Goal: Information Seeking & Learning: Learn about a topic

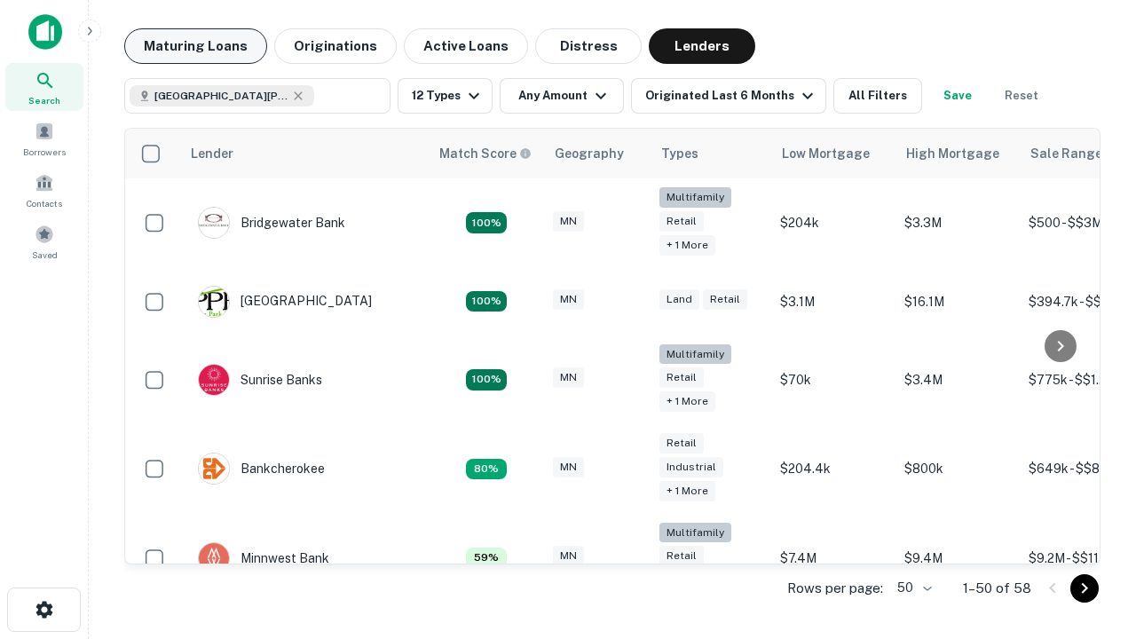
click at [195, 46] on button "Maturing Loans" at bounding box center [195, 45] width 143 height 35
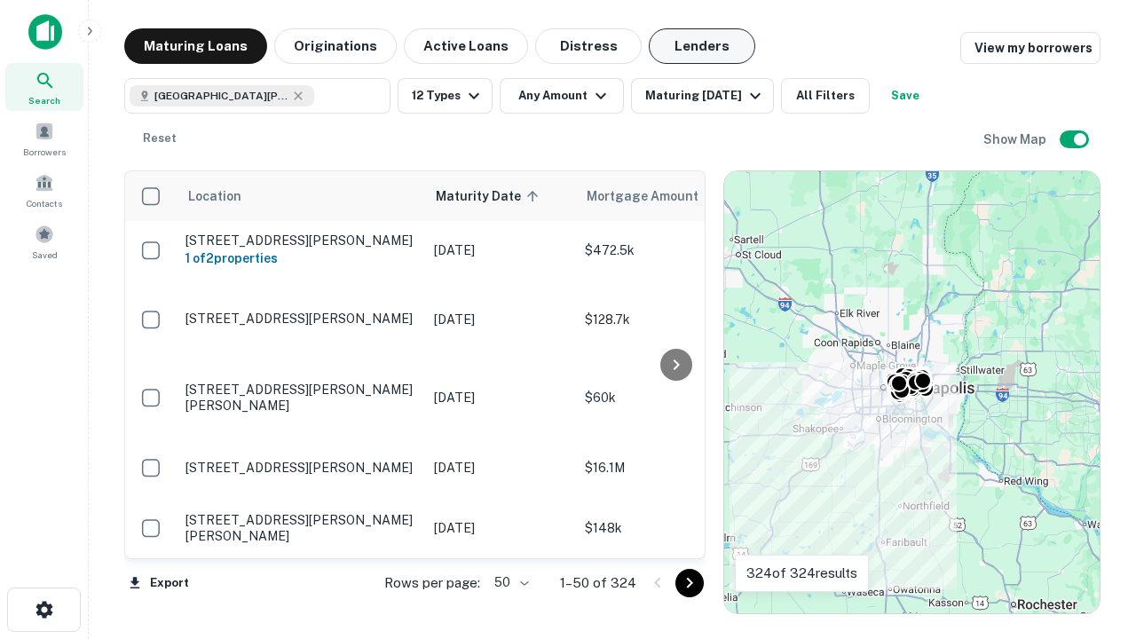
click at [702, 46] on button "Lenders" at bounding box center [702, 45] width 106 height 35
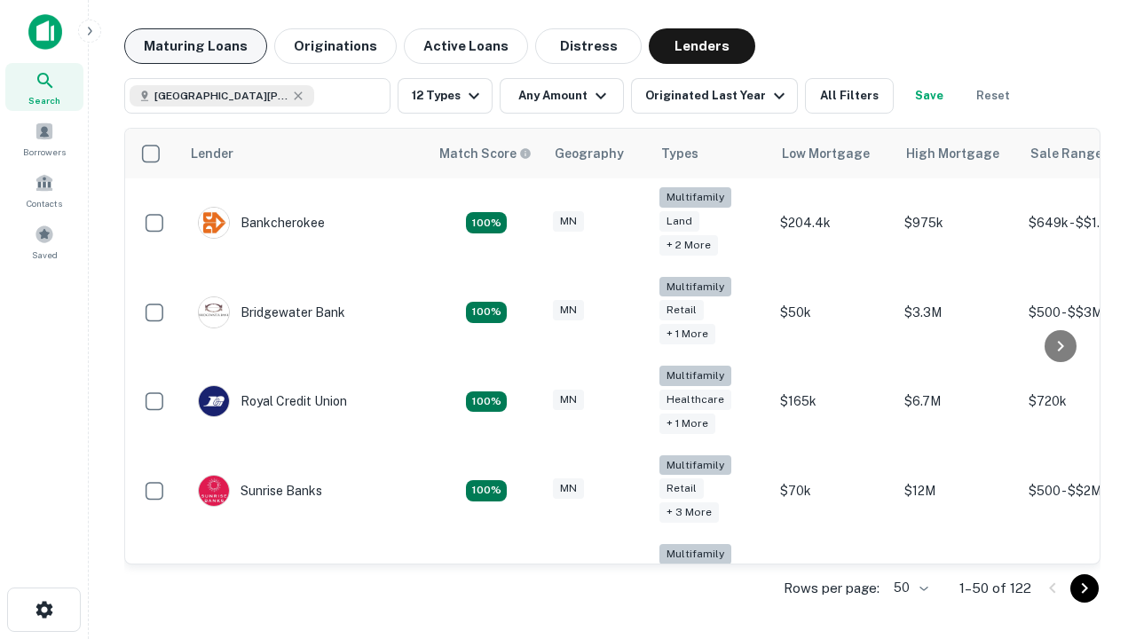
click at [195, 46] on button "Maturing Loans" at bounding box center [195, 45] width 143 height 35
